Goal: Find specific page/section: Find specific page/section

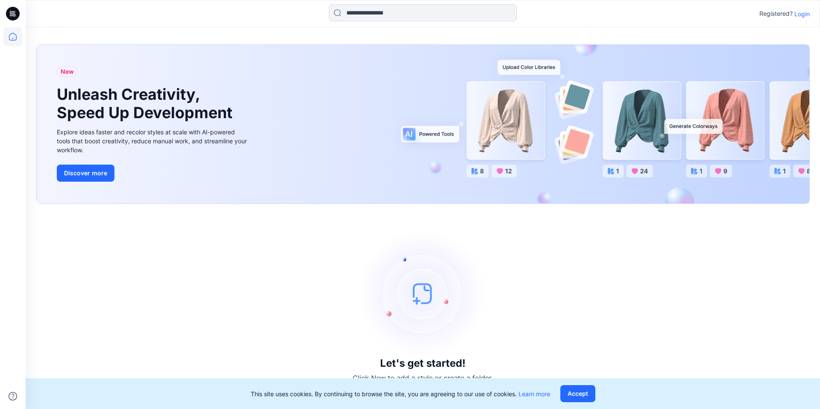
drag, startPoint x: 581, startPoint y: 394, endPoint x: 612, endPoint y: 340, distance: 62.7
click at [581, 337] on button "Accept" at bounding box center [577, 393] width 35 height 17
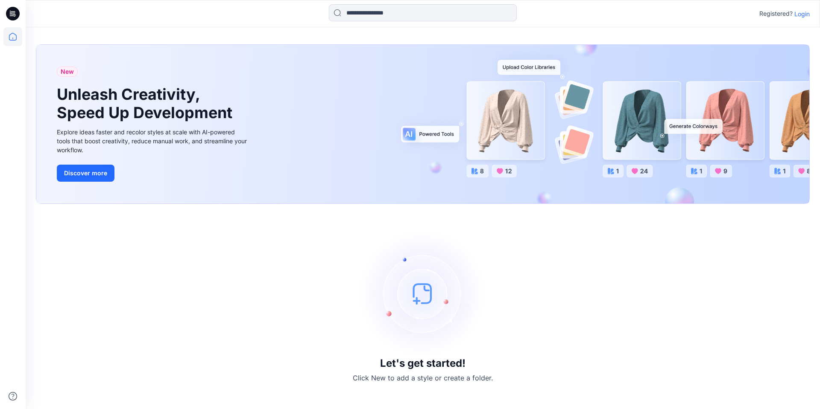
click at [649, 15] on p "Login" at bounding box center [801, 13] width 15 height 9
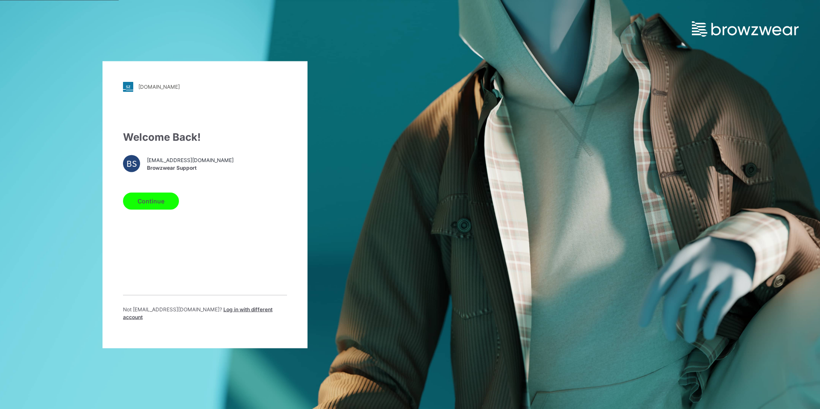
click at [164, 204] on button "Continue" at bounding box center [151, 201] width 56 height 17
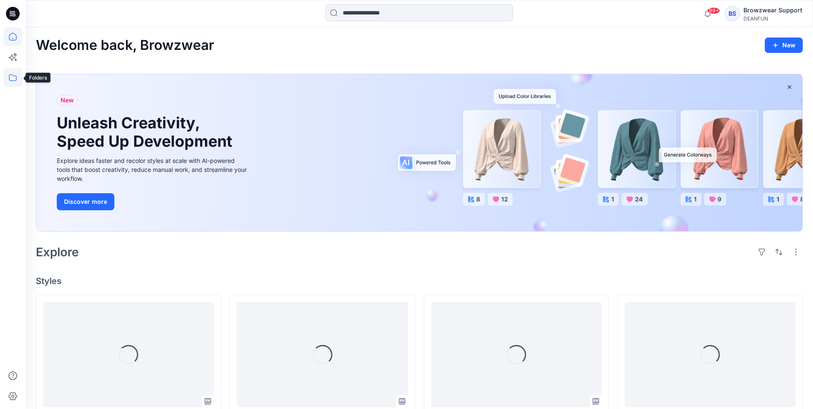
click at [14, 74] on icon at bounding box center [12, 77] width 19 height 19
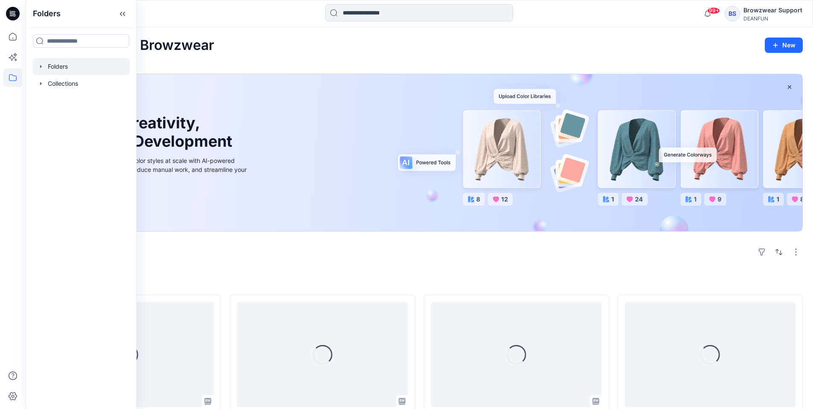
click at [96, 74] on div at bounding box center [80, 66] width 97 height 17
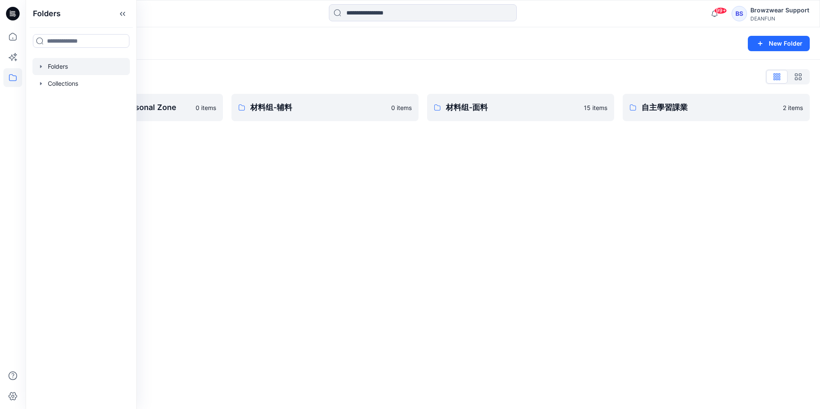
click at [488, 212] on div "Folders New Folder Folders List [PERSON_NAME] Personal Zone 0 items 材料组-辅料 0 it…" at bounding box center [423, 218] width 794 height 382
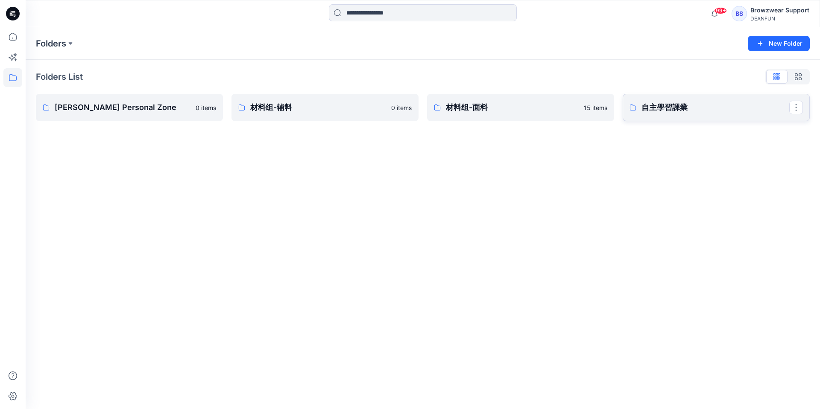
click at [656, 117] on link "自主學習課業" at bounding box center [715, 107] width 187 height 27
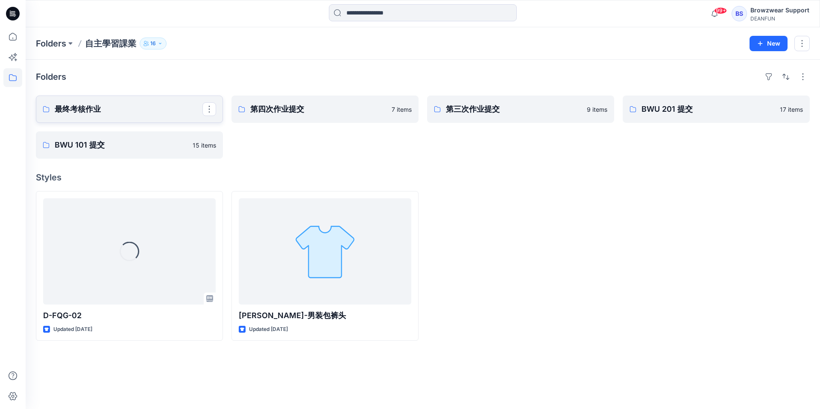
click at [139, 117] on link "最终考核作业" at bounding box center [129, 109] width 187 height 27
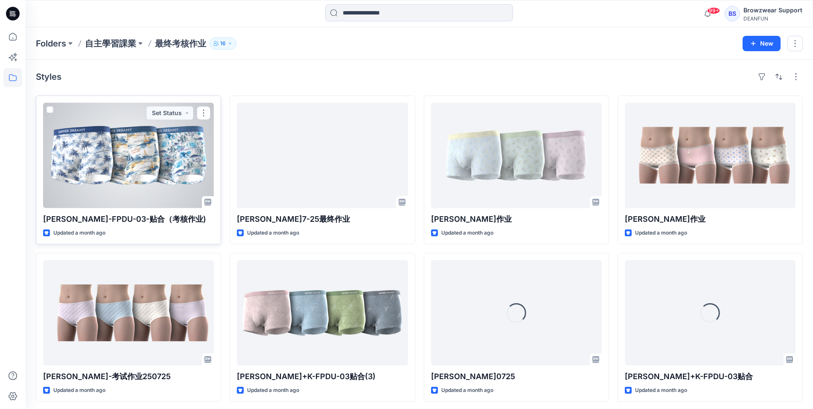
click at [168, 166] on div at bounding box center [128, 155] width 171 height 105
